Goal: Task Accomplishment & Management: Manage account settings

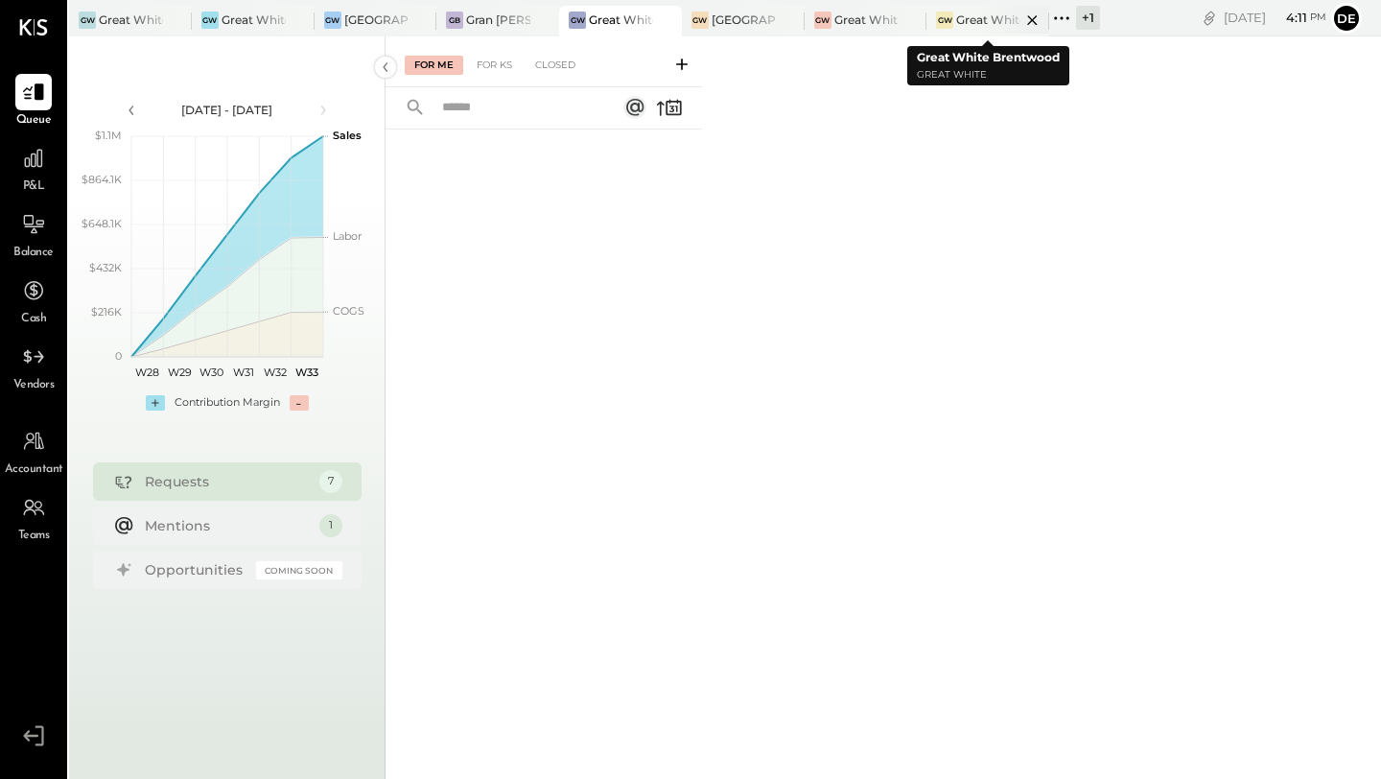
click at [995, 15] on div at bounding box center [1015, 20] width 67 height 28
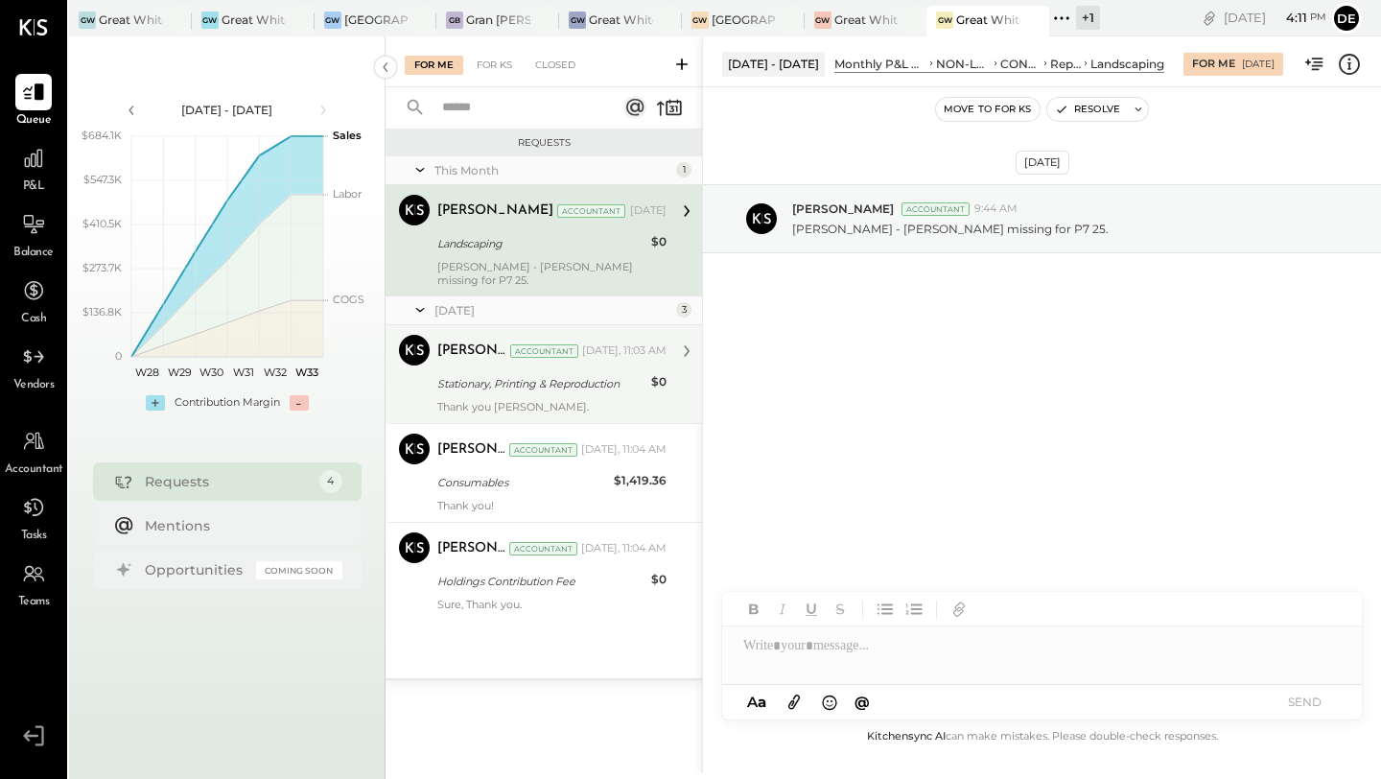
click at [532, 372] on div "Stationary, Printing & Reproduction" at bounding box center [541, 383] width 208 height 23
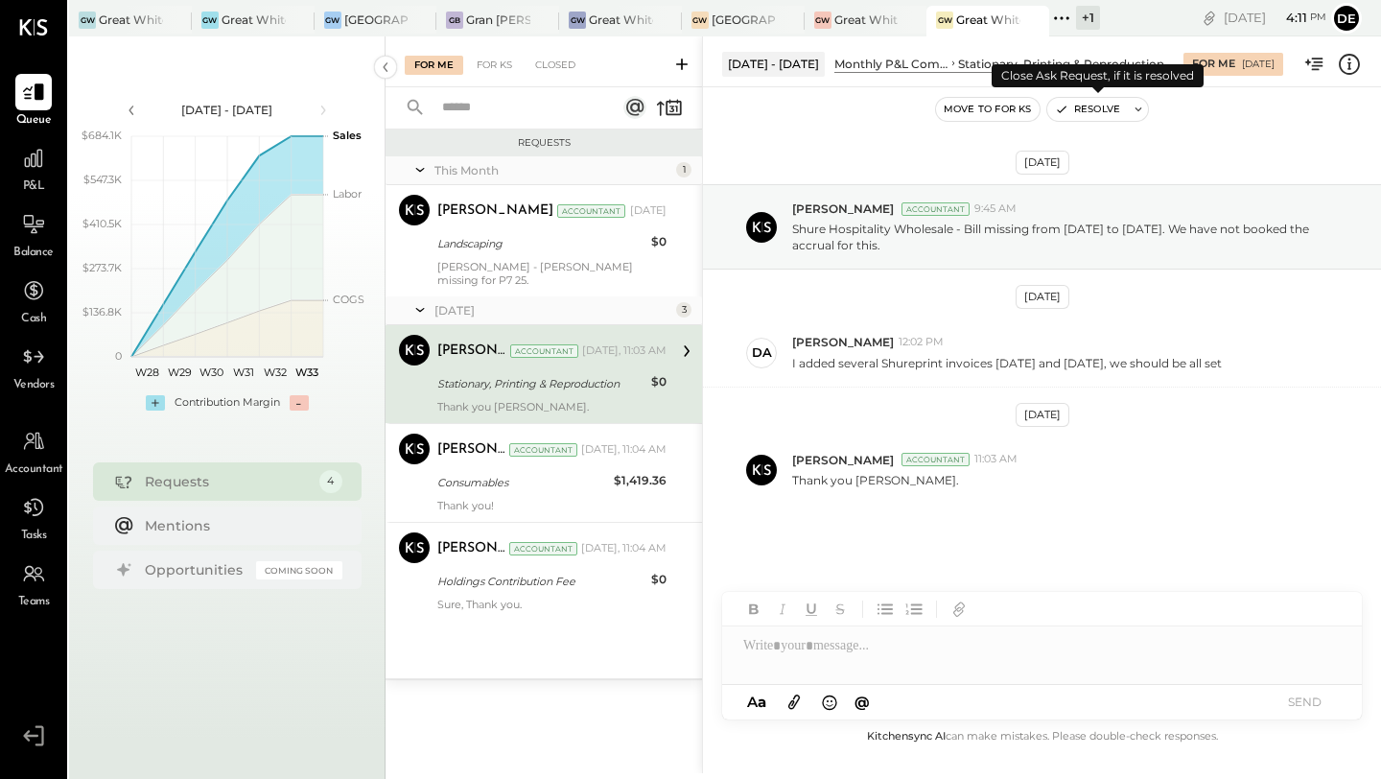
click at [1055, 108] on icon "button" at bounding box center [1061, 109] width 13 height 13
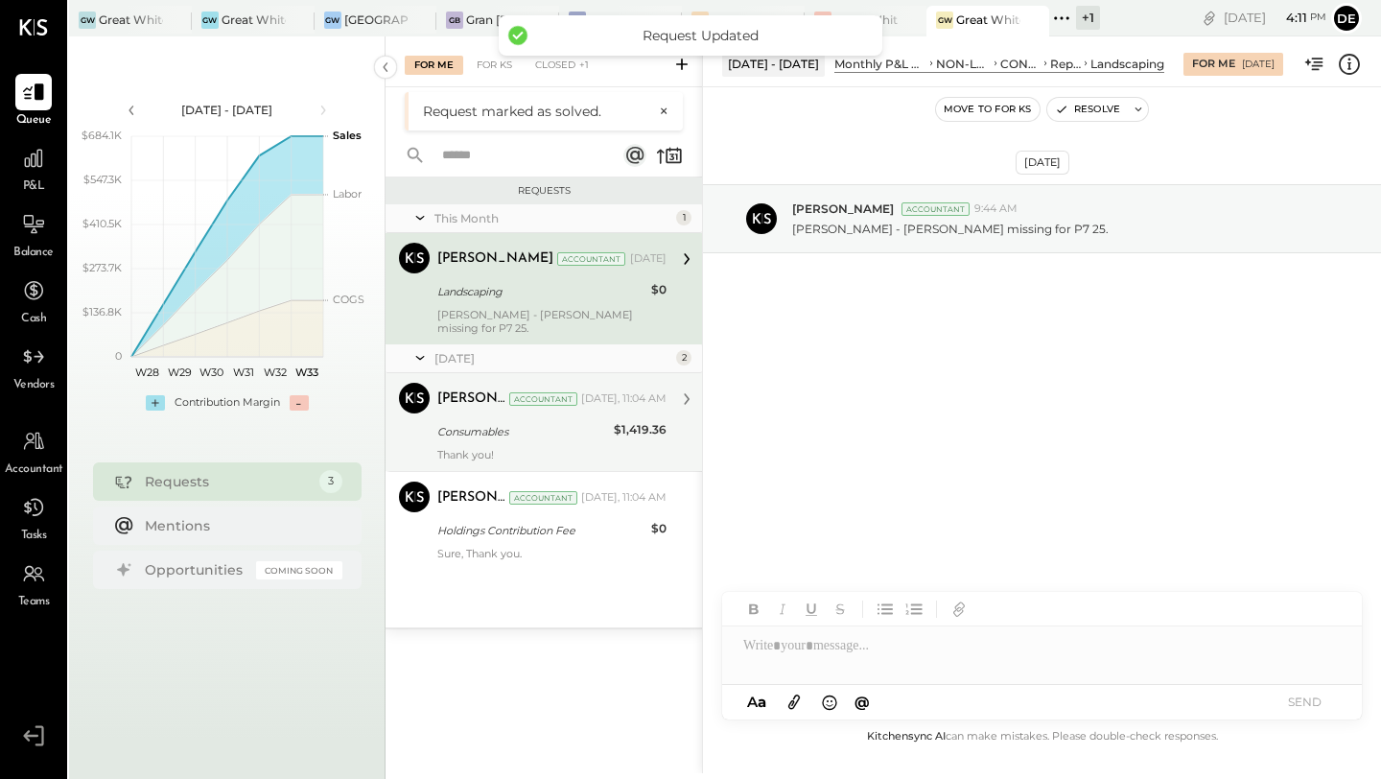
click at [539, 422] on div "Consumables" at bounding box center [522, 431] width 171 height 19
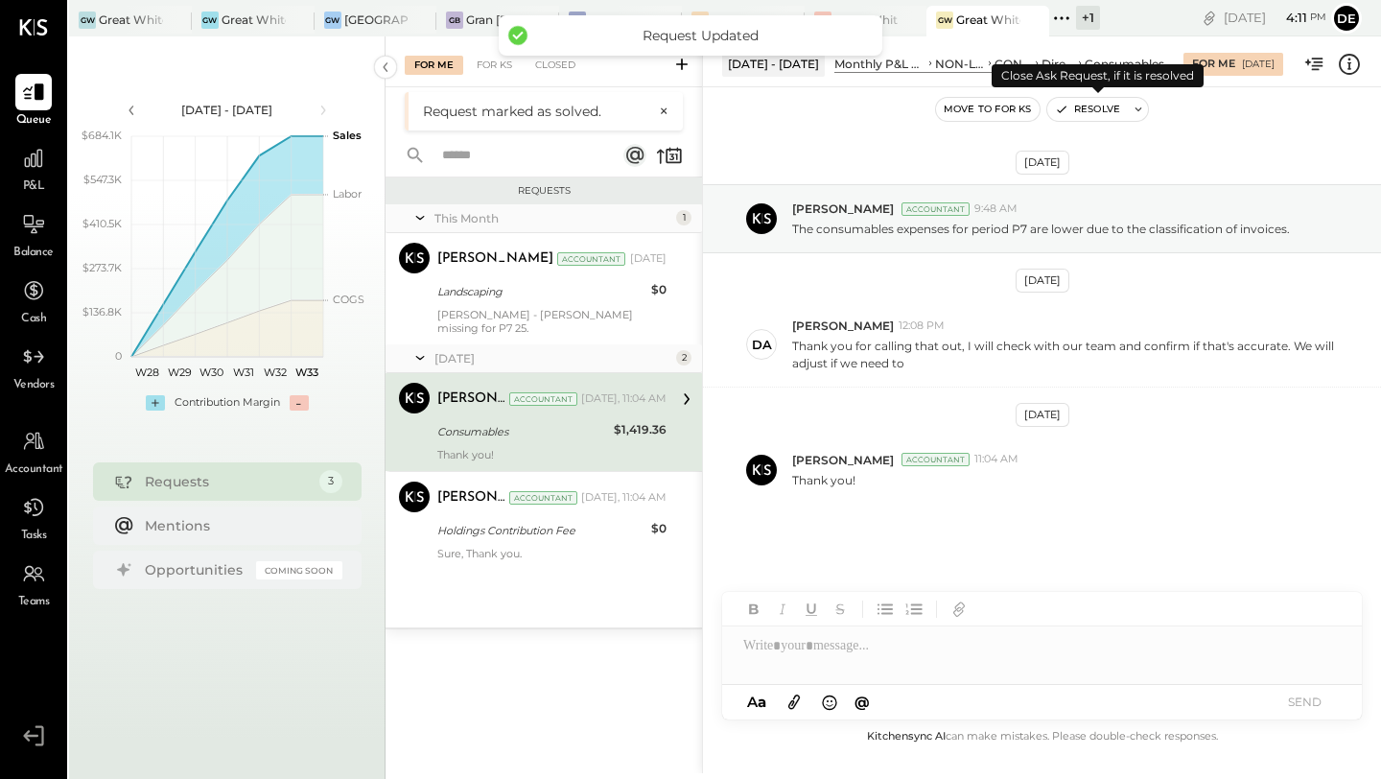
click at [1061, 111] on icon "button" at bounding box center [1061, 109] width 13 height 13
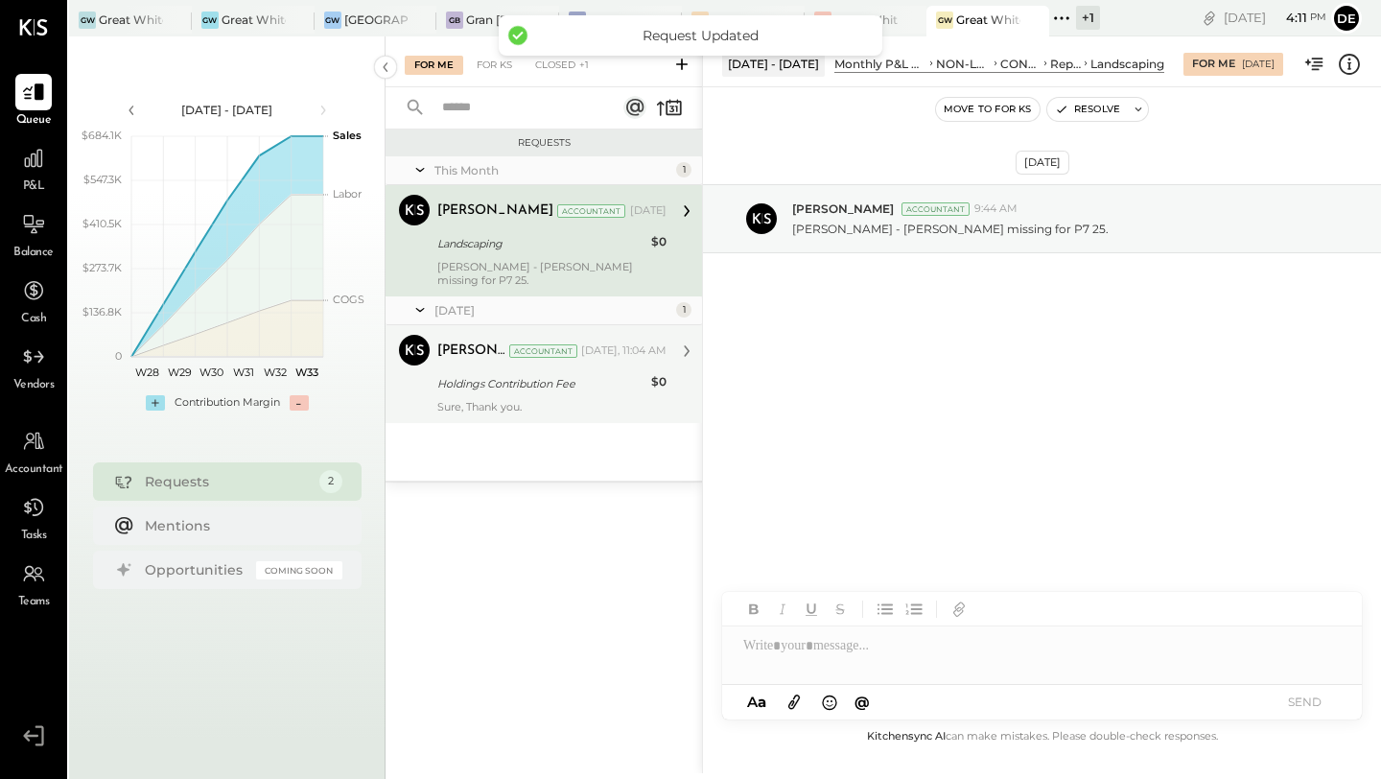
click at [504, 402] on div "[PERSON_NAME] Accountant [PERSON_NAME] Accountant [DATE], 11:04 AM Holdings Con…" at bounding box center [544, 374] width 317 height 98
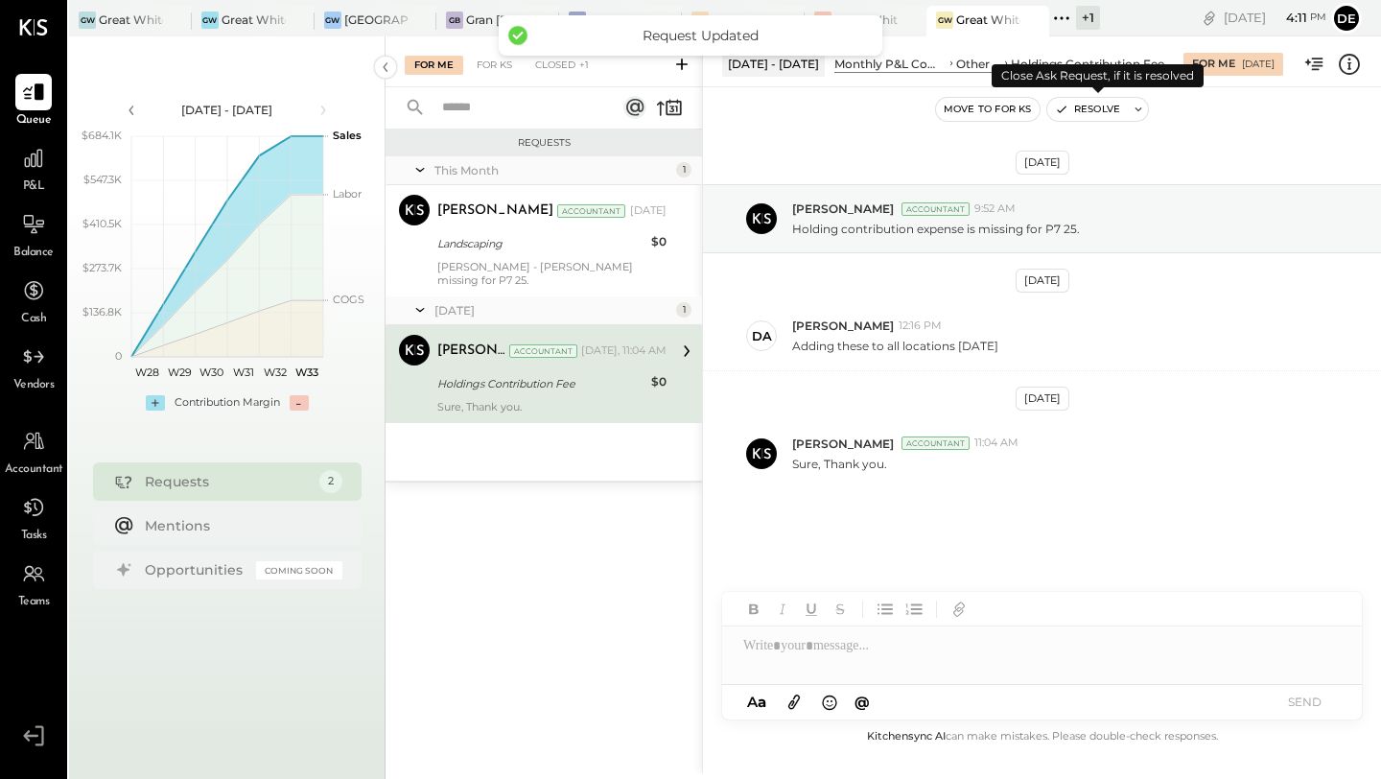
click at [1061, 99] on button "Resolve" at bounding box center [1087, 109] width 81 height 23
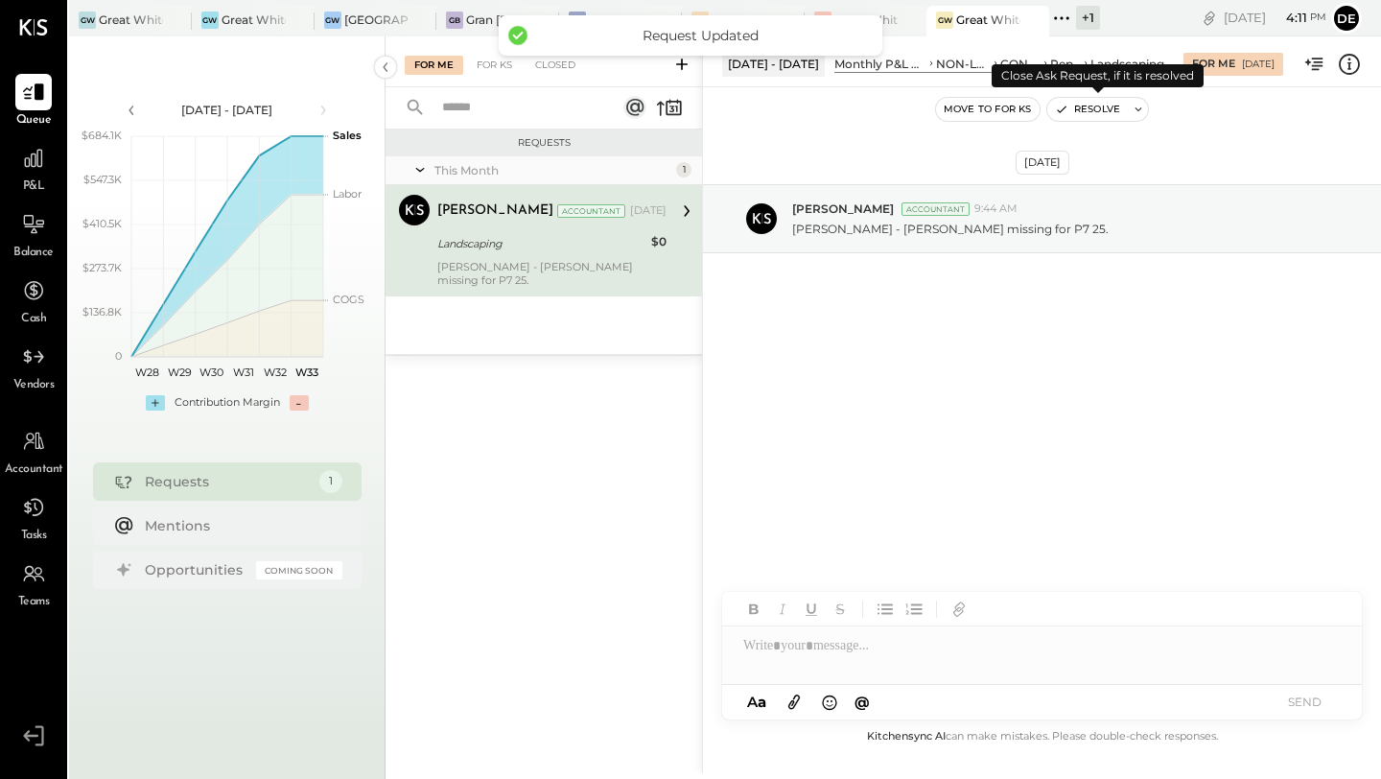
click at [1062, 106] on icon "button" at bounding box center [1061, 109] width 13 height 13
